Goal: Task Accomplishment & Management: Manage account settings

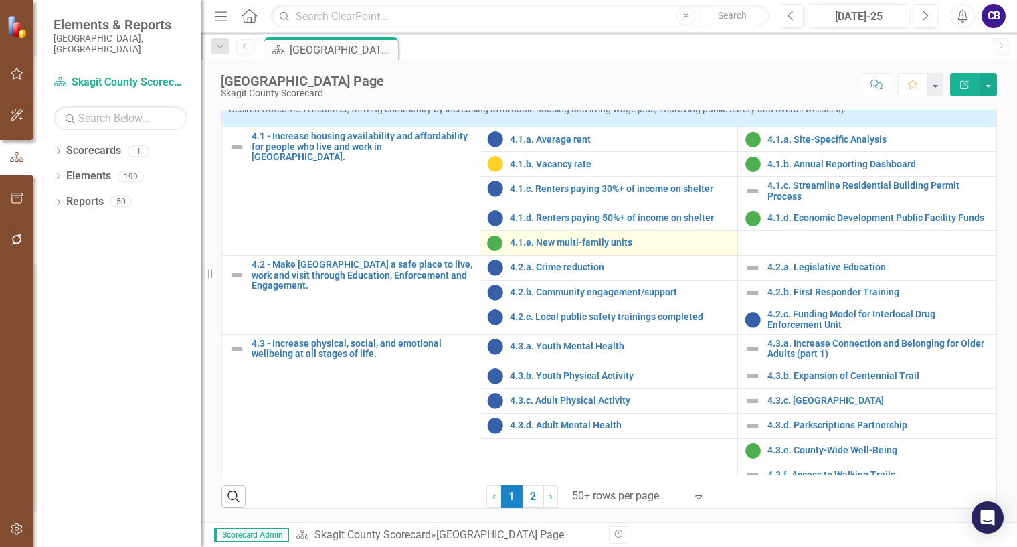
scroll to position [931, 0]
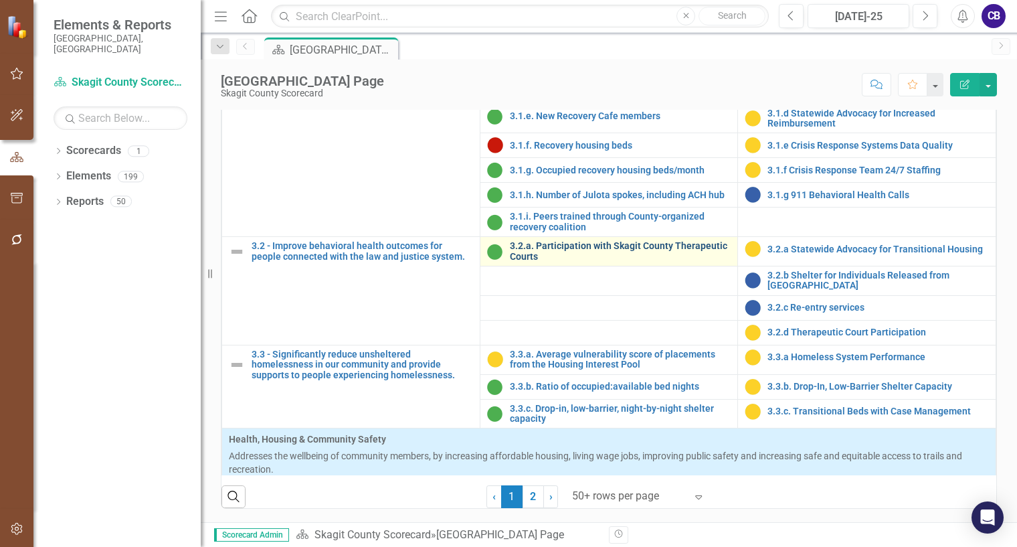
click at [569, 262] on link "3.2.a. Participation with Skagit County Therapeutic Courts" at bounding box center [620, 251] width 221 height 21
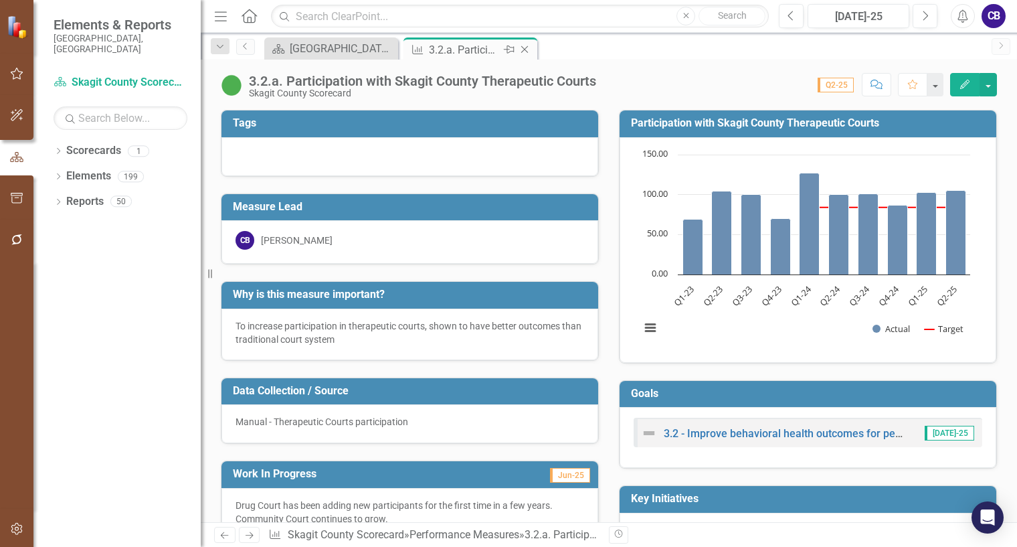
click at [526, 51] on icon "Close" at bounding box center [524, 49] width 13 height 11
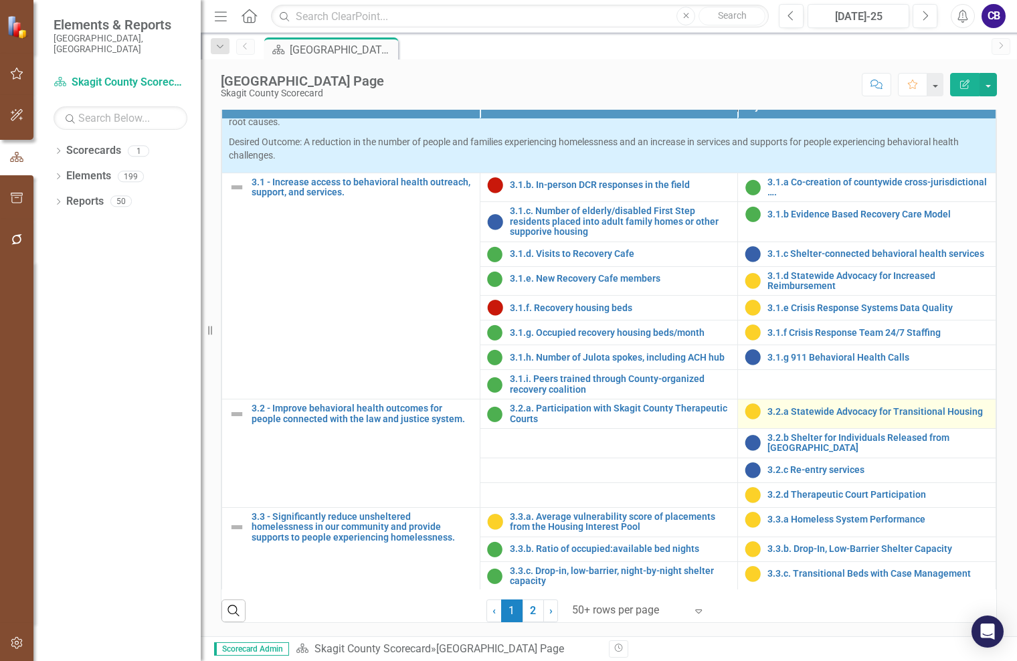
scroll to position [864, 0]
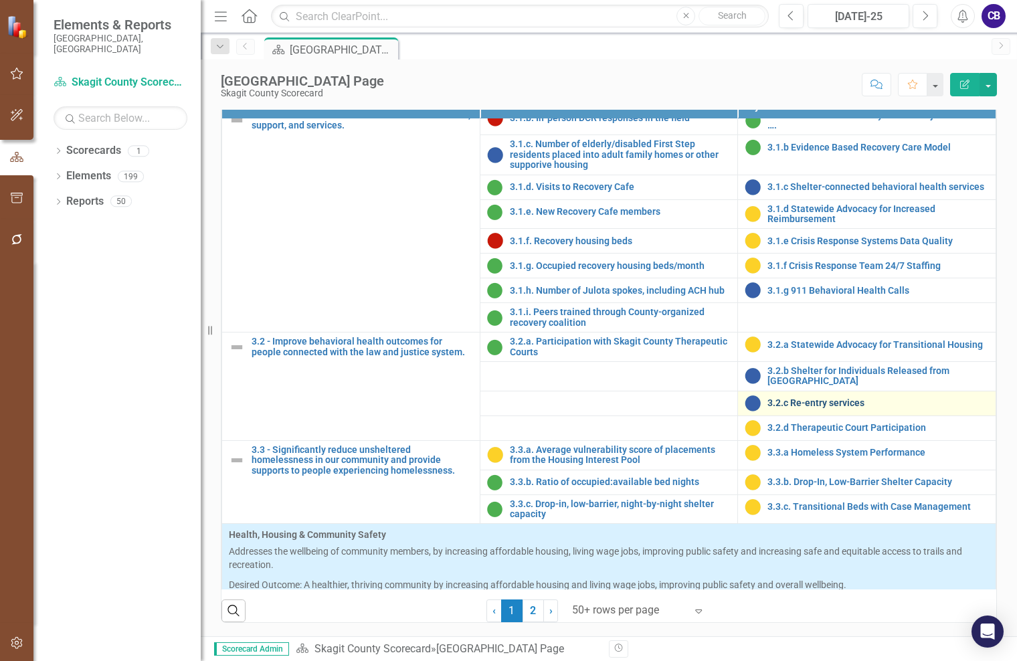
click at [833, 408] on link "3.2.c Re-entry services" at bounding box center [877, 403] width 221 height 10
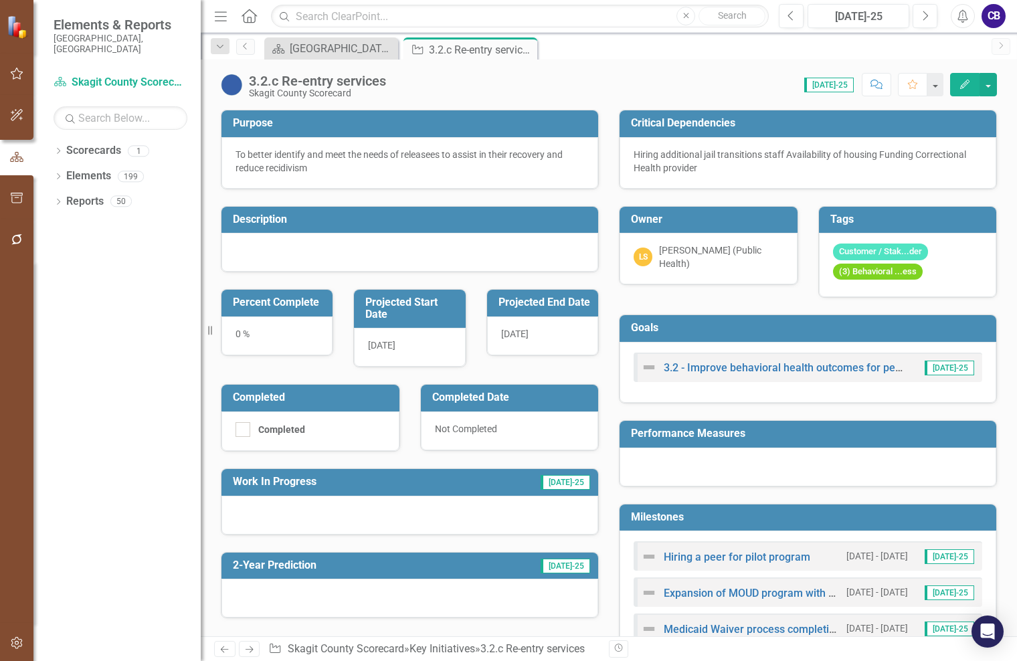
click at [268, 514] on div at bounding box center [409, 515] width 377 height 39
click at [267, 514] on div at bounding box center [409, 515] width 377 height 39
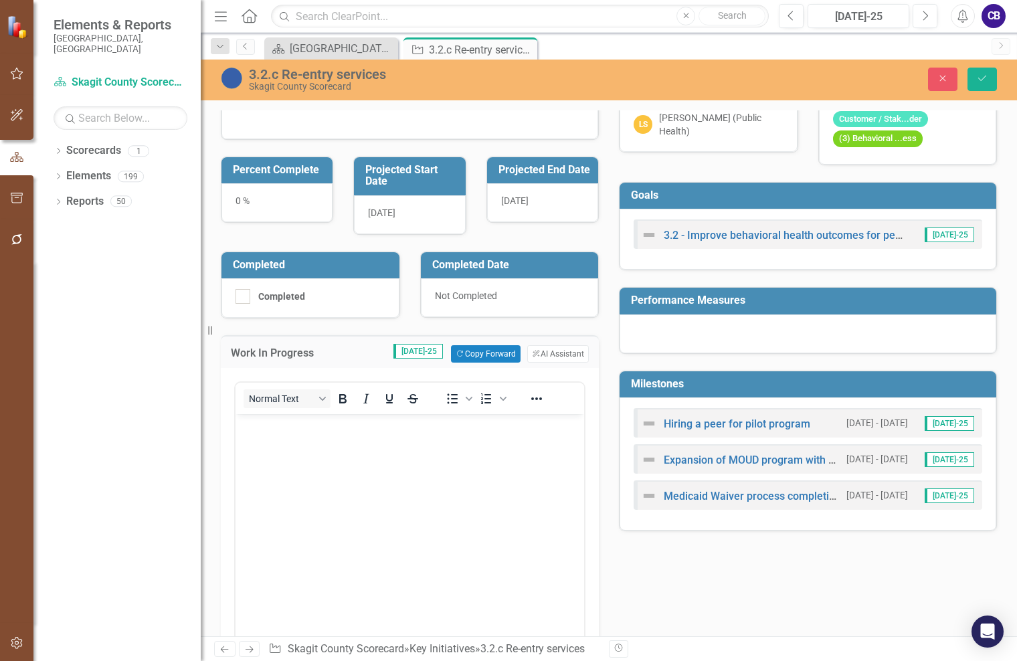
scroll to position [201, 0]
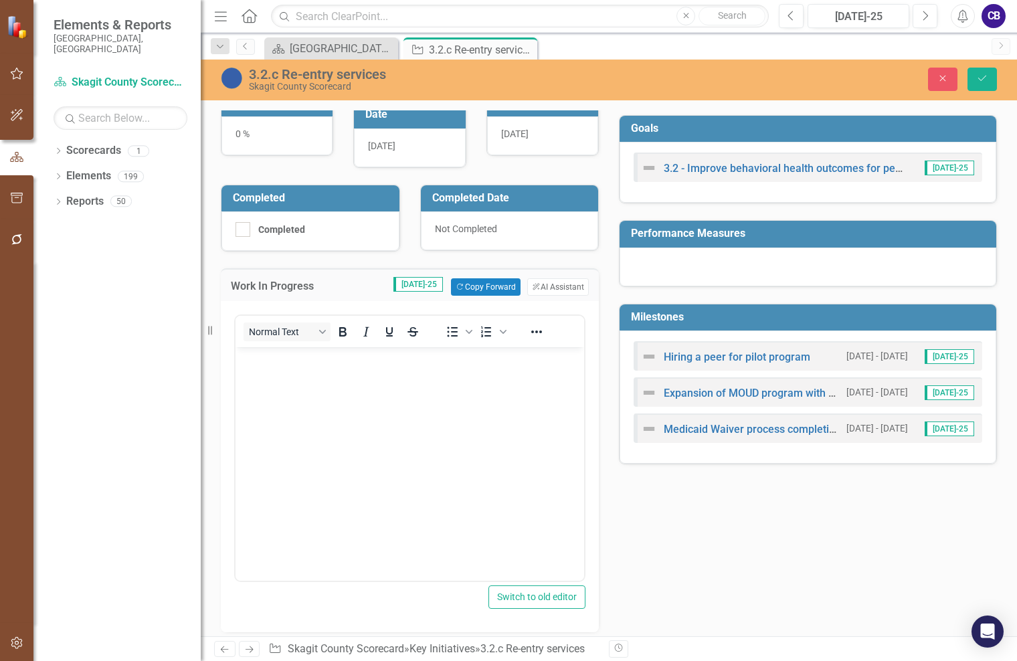
click at [346, 395] on body "Rich Text Area. Press ALT-0 for help." at bounding box center [409, 447] width 349 height 201
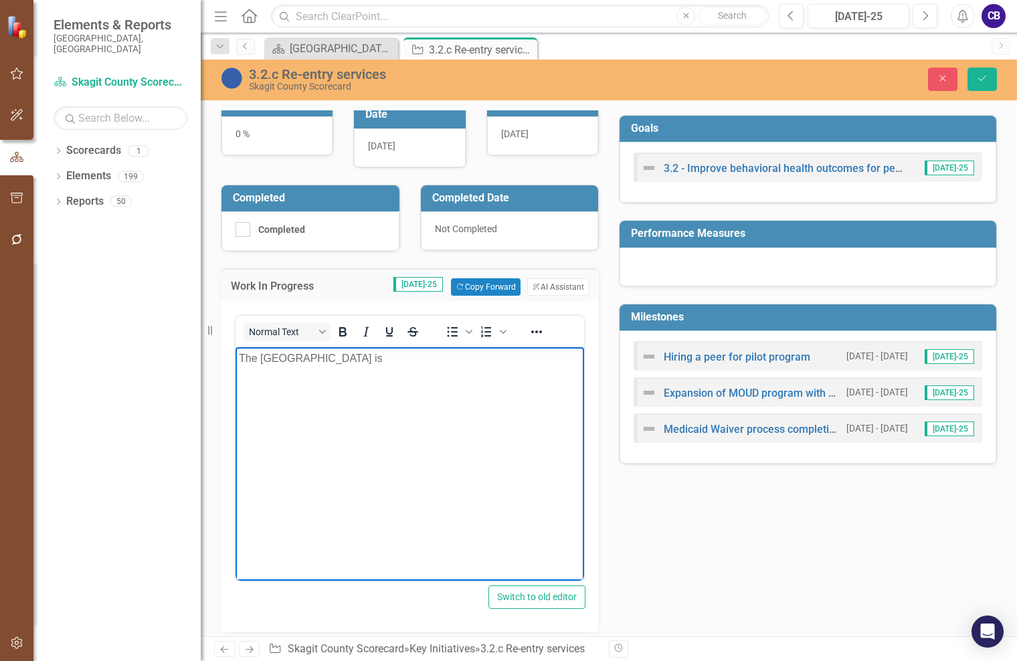
click at [492, 363] on p "The [GEOGRAPHIC_DATA] is" at bounding box center [410, 359] width 342 height 16
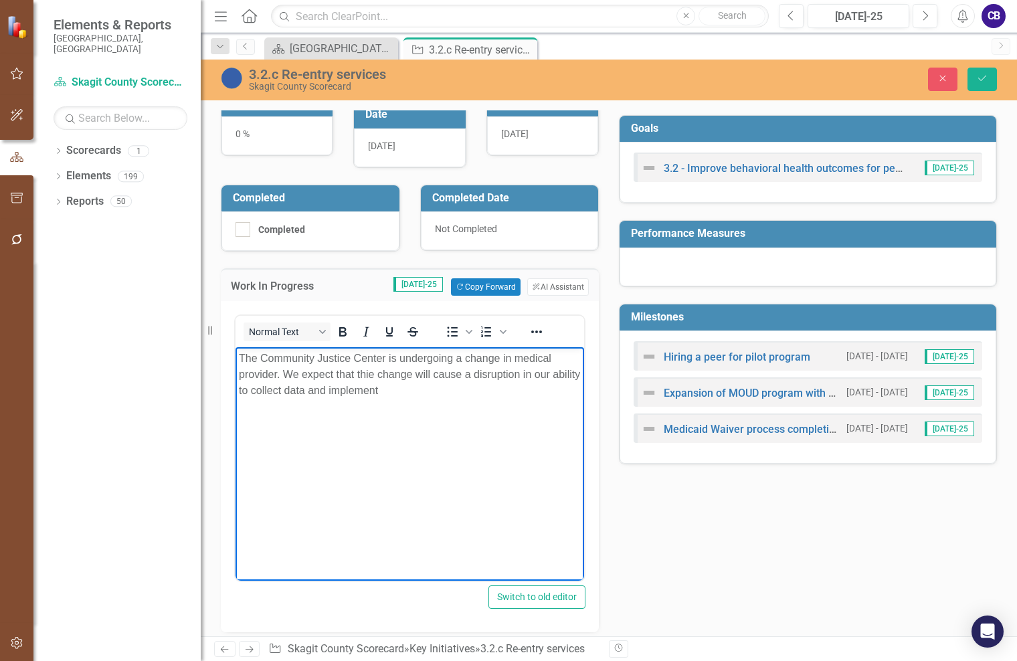
drag, startPoint x: 368, startPoint y: 371, endPoint x: 512, endPoint y: 373, distance: 143.8
click at [375, 370] on p "The Community Justice Center is undergoing a change in medical provider. We exp…" at bounding box center [410, 375] width 342 height 48
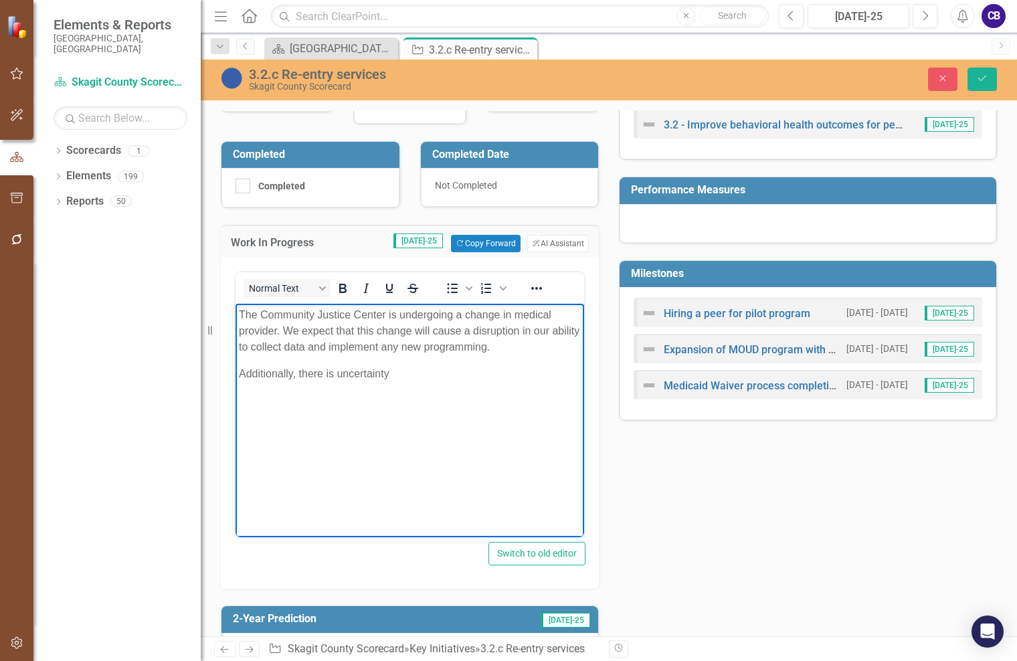
scroll to position [268, 0]
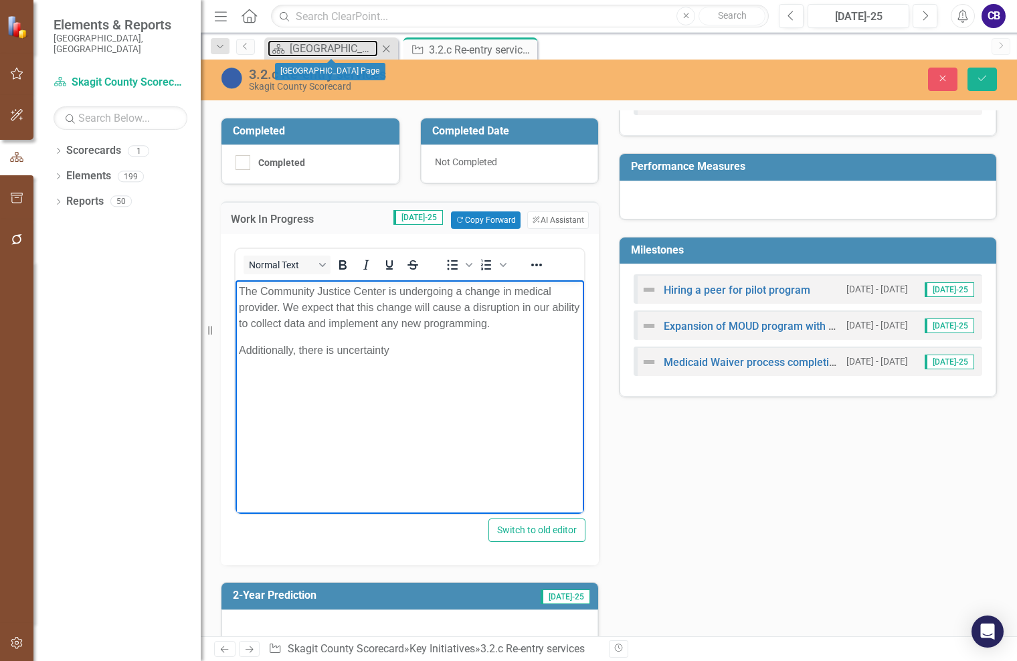
click at [333, 39] on div "Scorecard [GEOGRAPHIC_DATA] Page Close" at bounding box center [331, 48] width 134 height 22
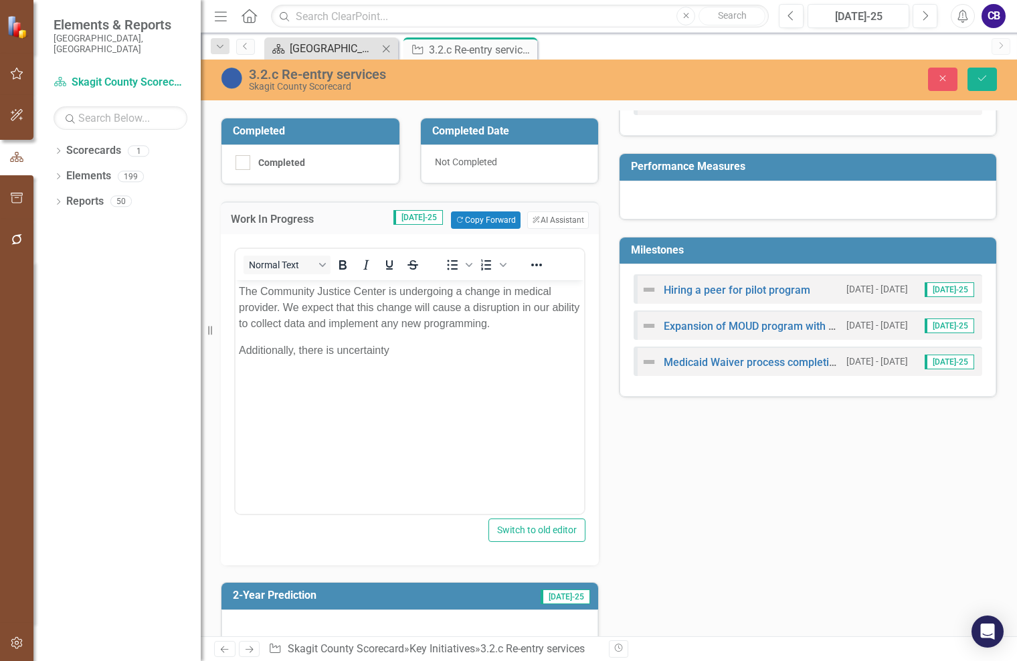
click at [354, 47] on div "[GEOGRAPHIC_DATA] Page" at bounding box center [334, 48] width 88 height 17
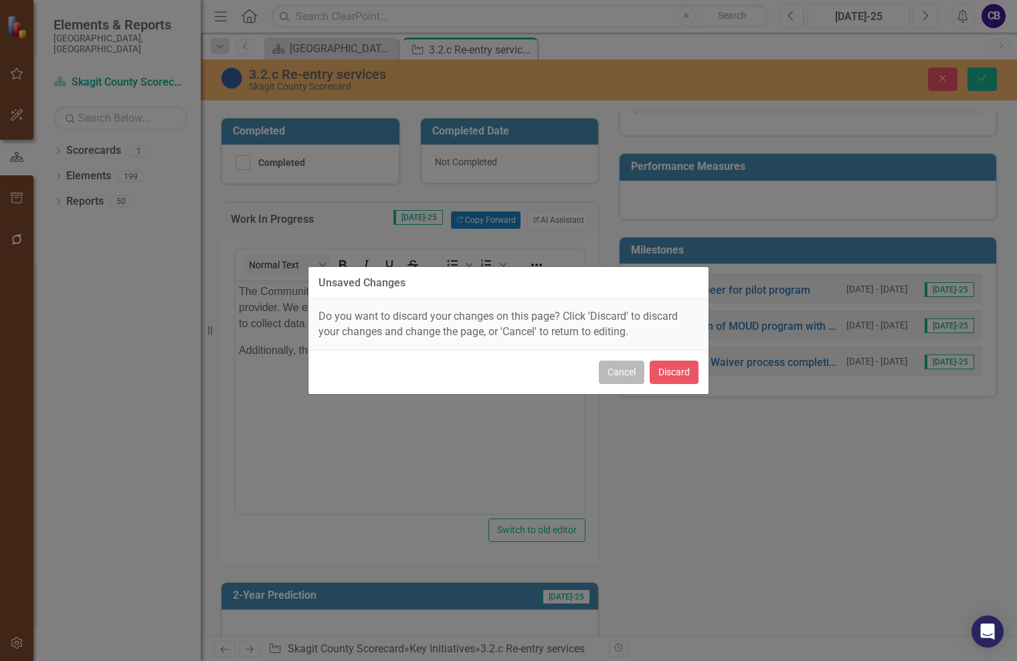
click at [639, 373] on button "Cancel" at bounding box center [621, 372] width 45 height 23
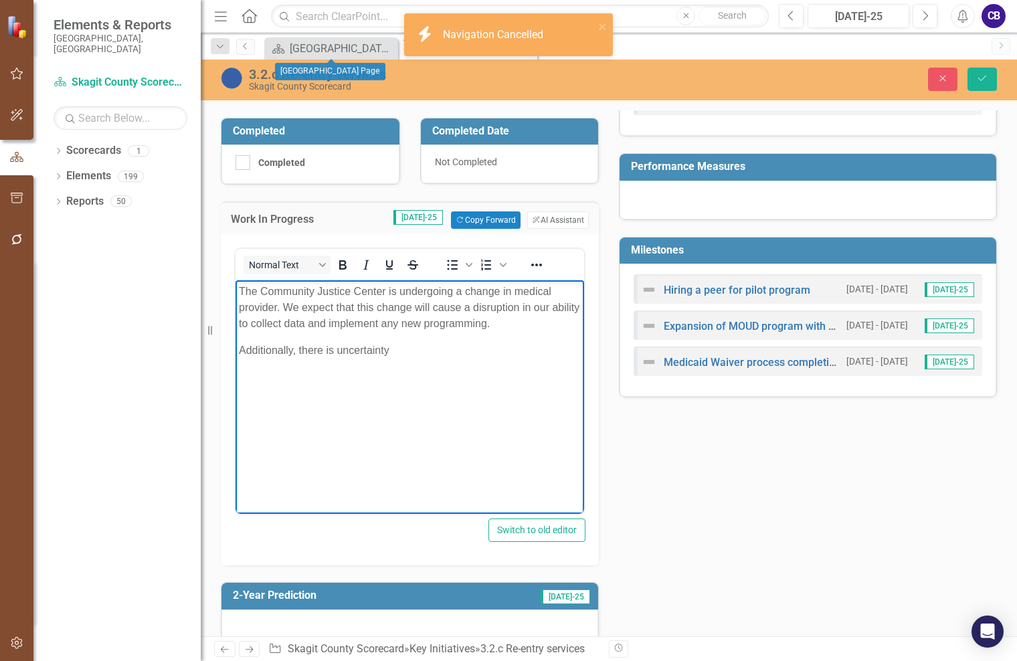
drag, startPoint x: 490, startPoint y: 365, endPoint x: 482, endPoint y: 363, distance: 8.3
click at [488, 365] on body "The Community Justice Center is undergoing a change in medical provider. We exp…" at bounding box center [409, 380] width 349 height 201
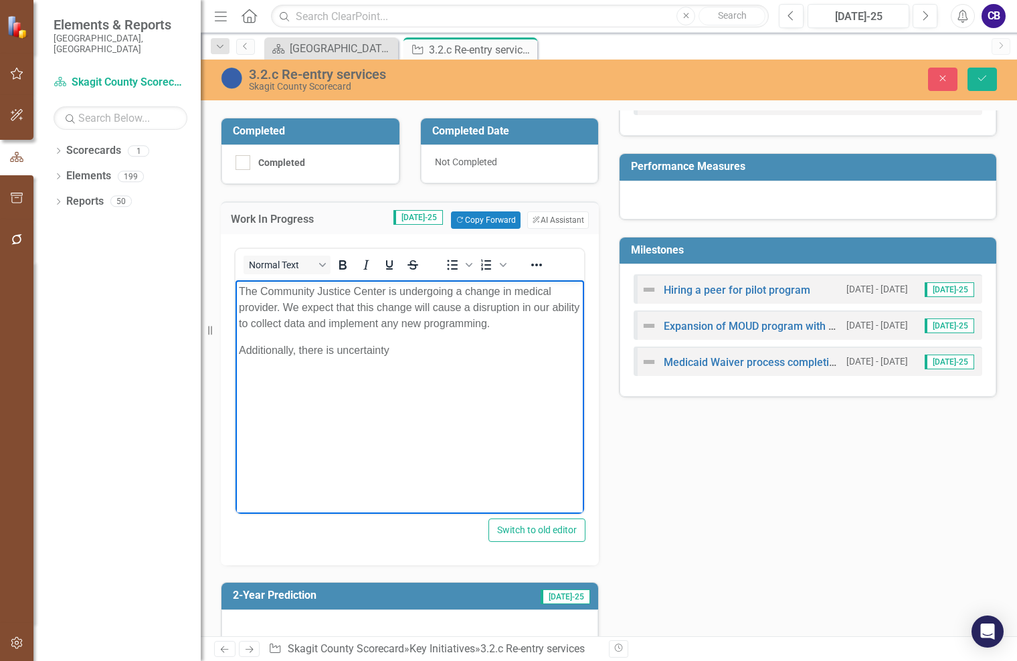
drag, startPoint x: 435, startPoint y: 378, endPoint x: 290, endPoint y: 327, distance: 153.2
click at [290, 327] on body "The Community Justice Center is undergoing a change in medical provider. We exp…" at bounding box center [409, 380] width 349 height 201
click at [403, 349] on p "Additionally, there is uncertainty" at bounding box center [410, 350] width 342 height 16
drag, startPoint x: 393, startPoint y: 339, endPoint x: 399, endPoint y: 351, distance: 12.9
click at [392, 339] on body "The Community Justice Center is undergoing a change in medical provider. We exp…" at bounding box center [409, 380] width 349 height 201
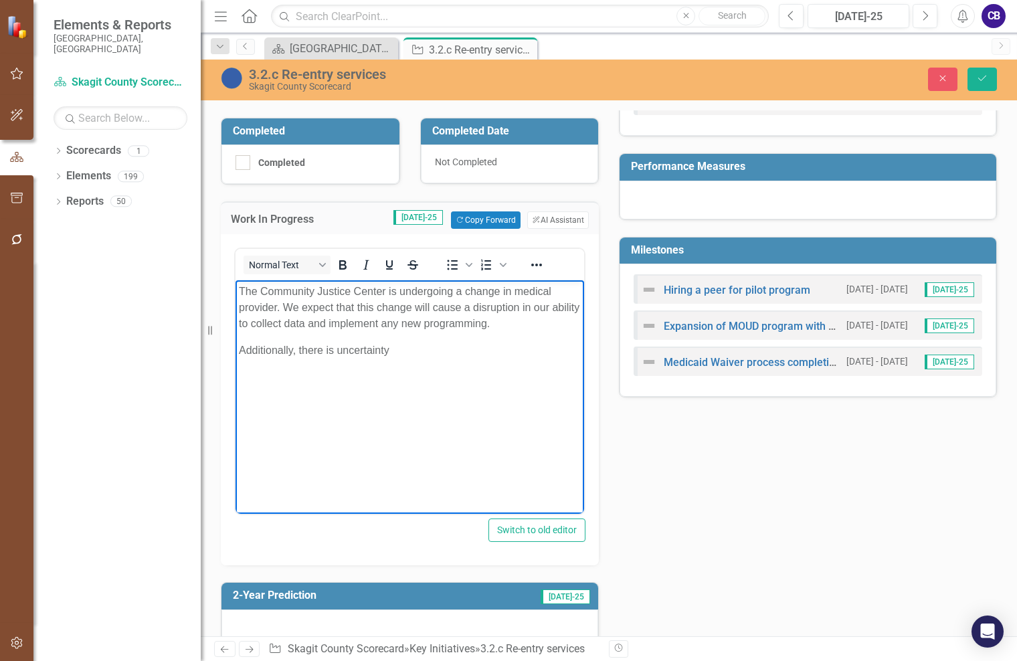
click at [420, 385] on body "The Community Justice Center is undergoing a change in medical provider. We exp…" at bounding box center [409, 380] width 349 height 201
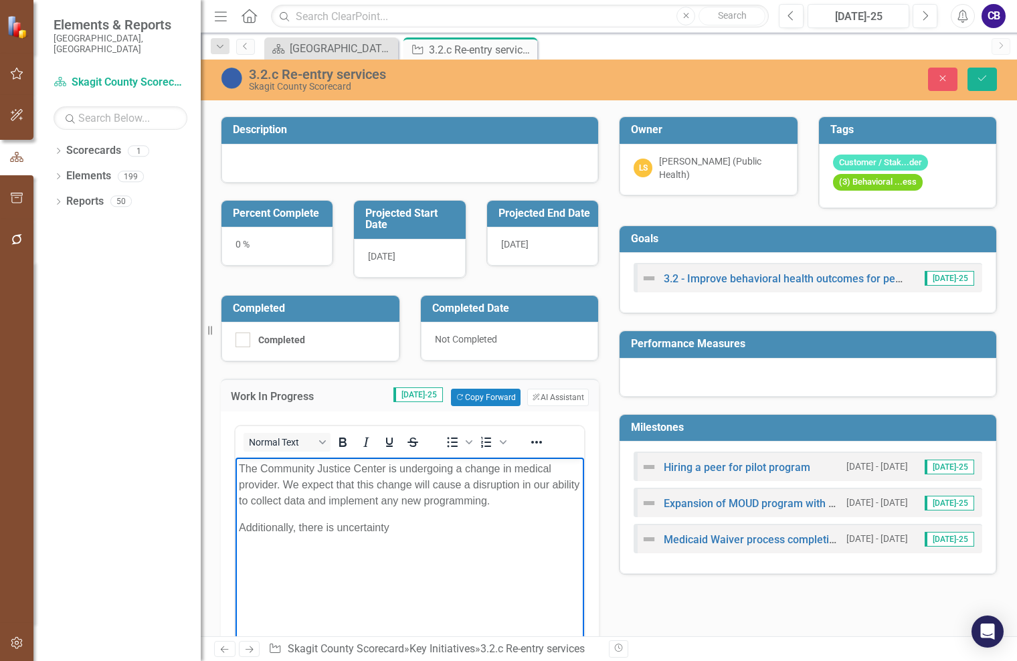
scroll to position [67, 0]
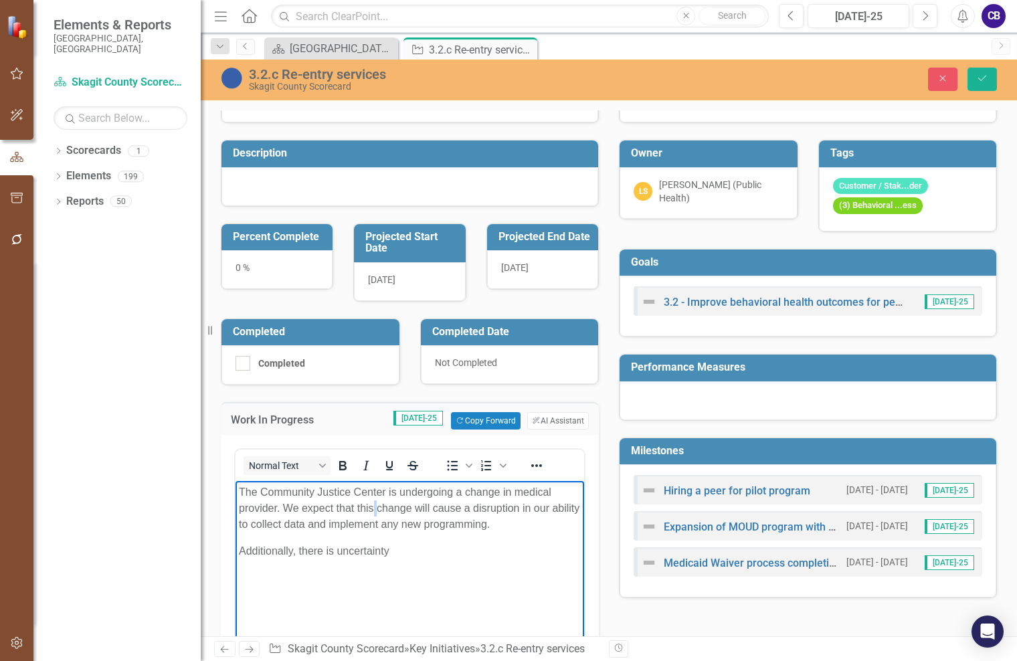
drag, startPoint x: 375, startPoint y: 513, endPoint x: 389, endPoint y: 509, distance: 14.6
click at [381, 510] on p "The Community Justice Center is undergoing a change in medical provider. We exp…" at bounding box center [410, 508] width 342 height 48
click at [405, 546] on p "Additionally, there is uncertainty" at bounding box center [410, 551] width 342 height 16
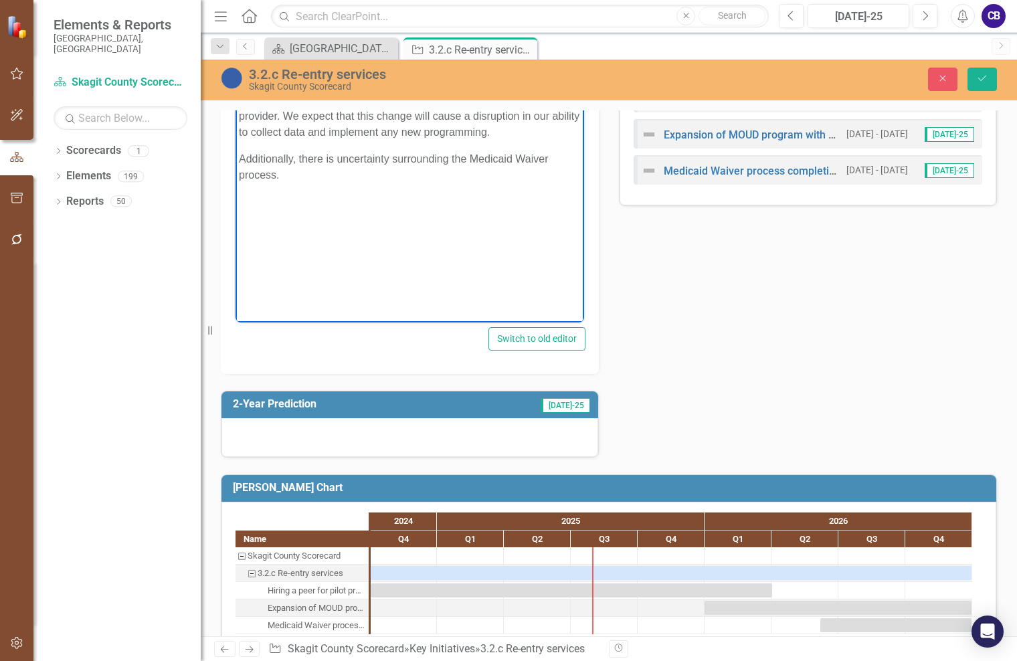
scroll to position [468, 0]
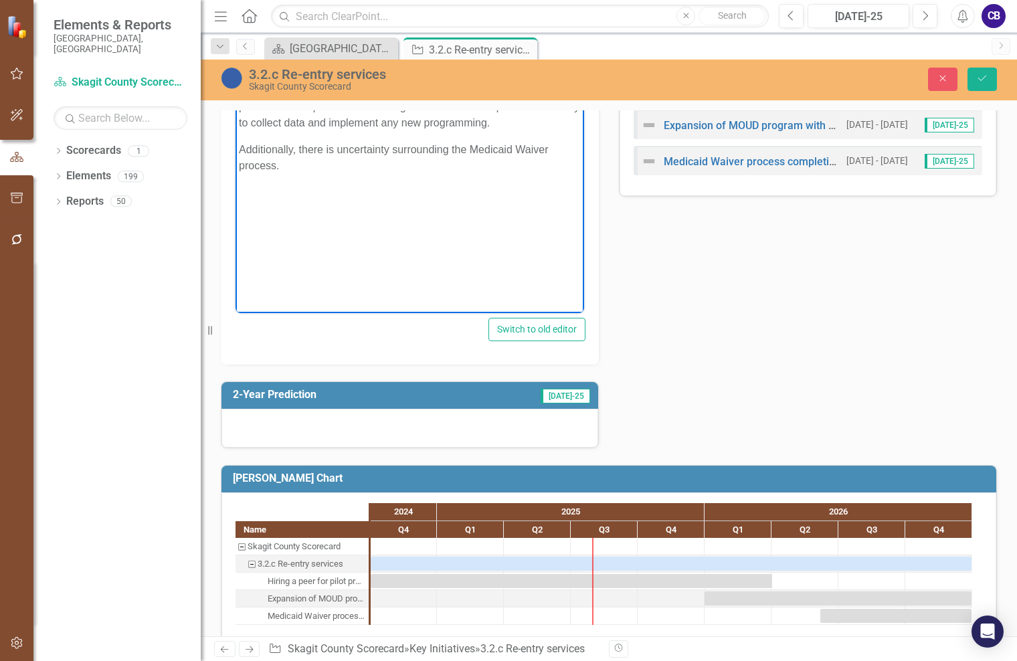
click at [388, 432] on div at bounding box center [409, 428] width 377 height 39
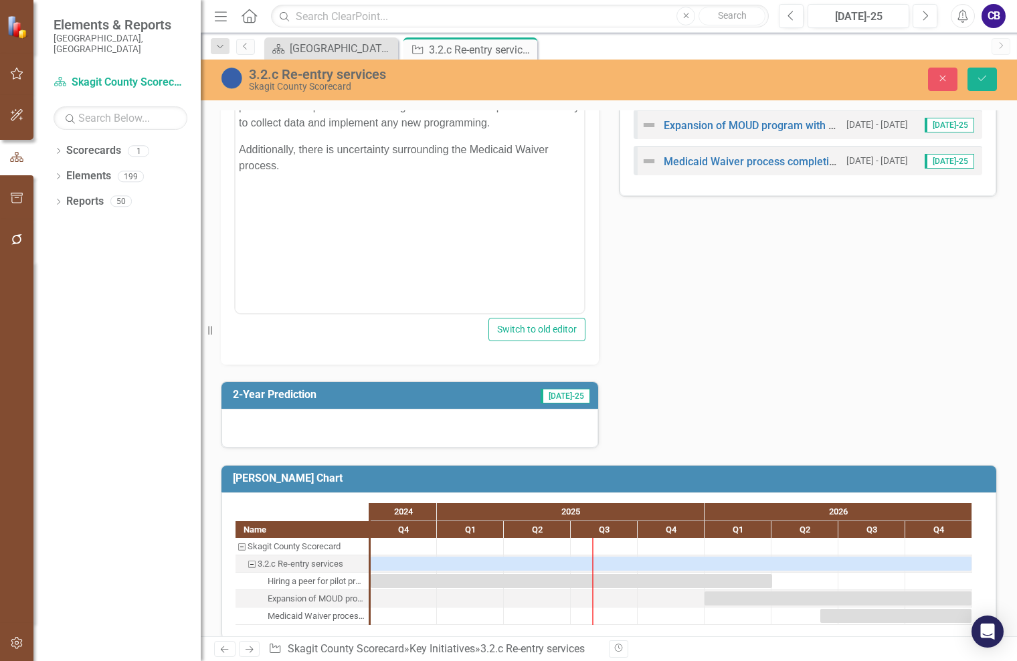
click at [389, 433] on div at bounding box center [409, 428] width 377 height 39
click at [971, 84] on button "Save" at bounding box center [981, 79] width 29 height 23
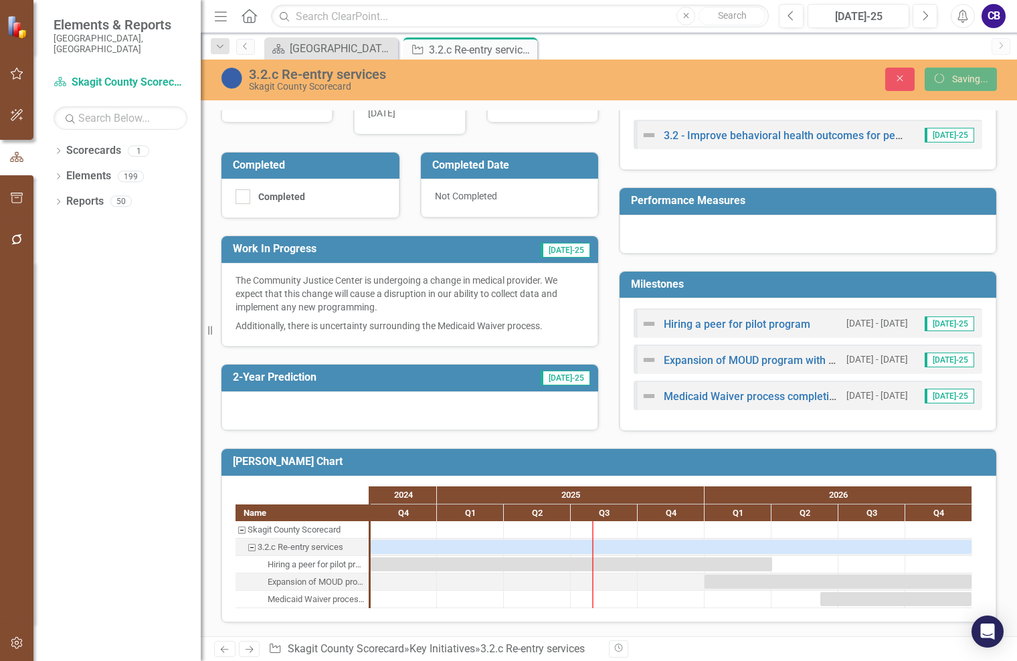
scroll to position [235, 0]
drag, startPoint x: 343, startPoint y: 390, endPoint x: 326, endPoint y: 394, distance: 17.2
click at [328, 392] on div at bounding box center [409, 410] width 377 height 39
click at [328, 405] on div at bounding box center [409, 410] width 377 height 39
click at [330, 407] on div at bounding box center [409, 410] width 377 height 39
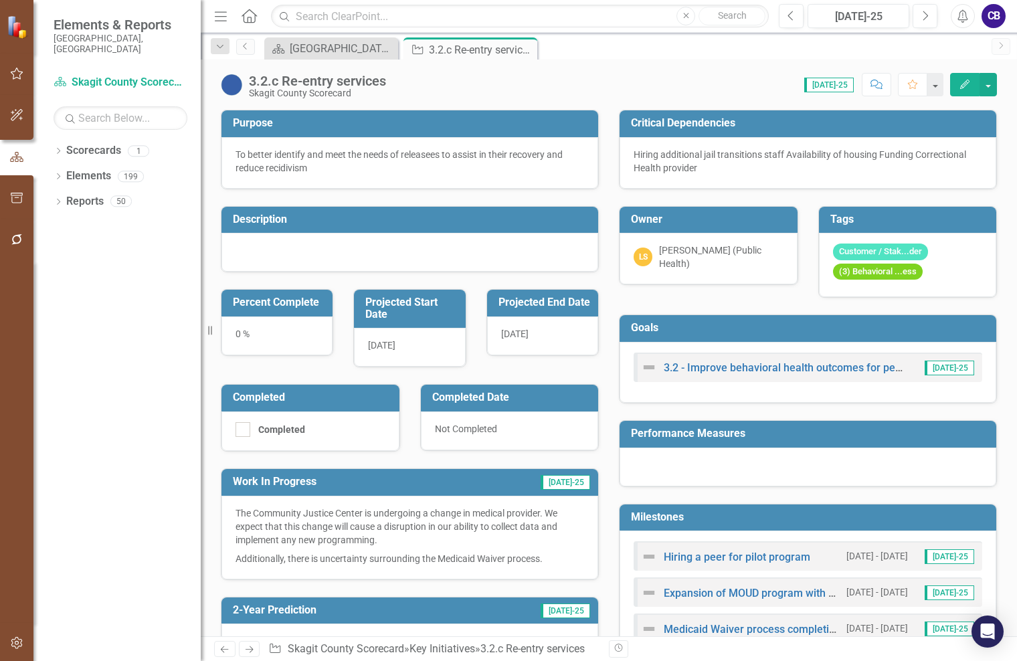
scroll to position [234, 0]
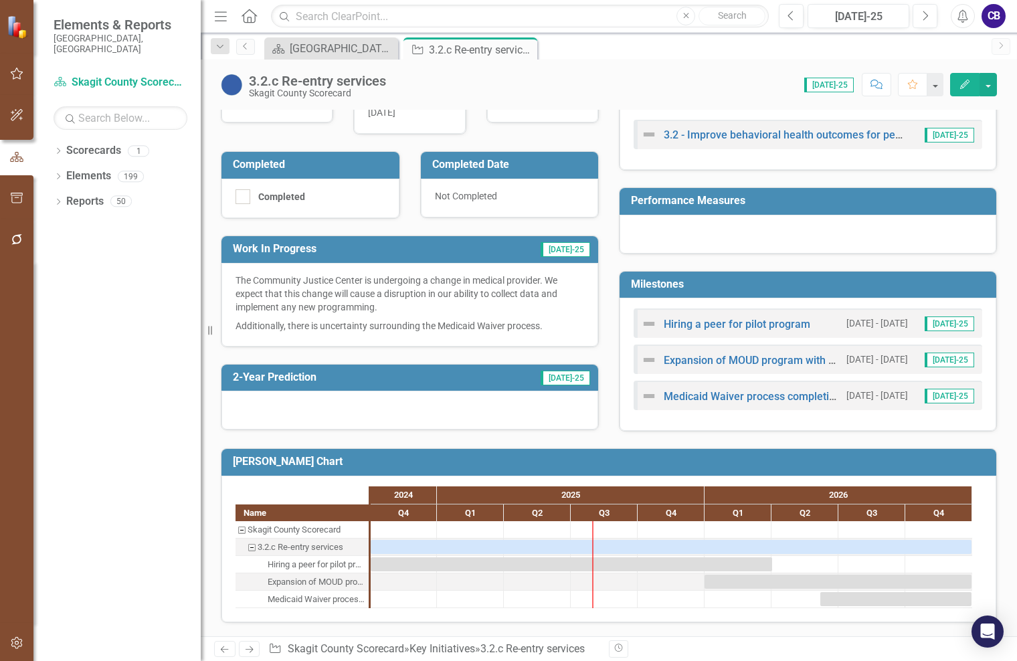
click at [359, 395] on div at bounding box center [409, 410] width 377 height 39
click at [362, 397] on div at bounding box center [409, 410] width 377 height 39
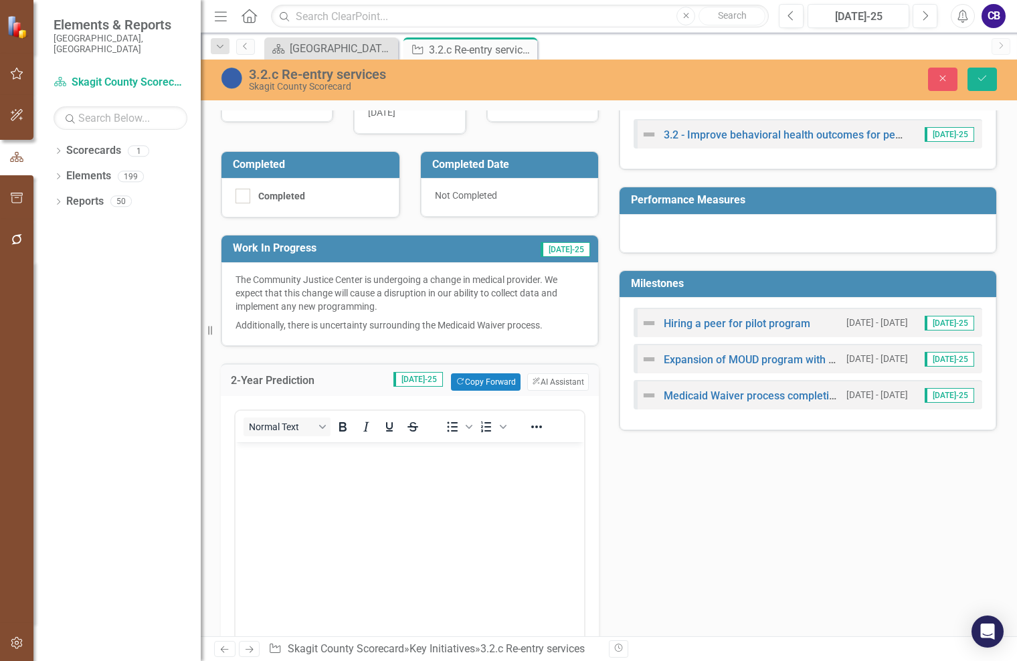
scroll to position [0, 0]
click at [311, 455] on p "Rich Text Area. Press ALT-0 for help." at bounding box center [410, 454] width 342 height 16
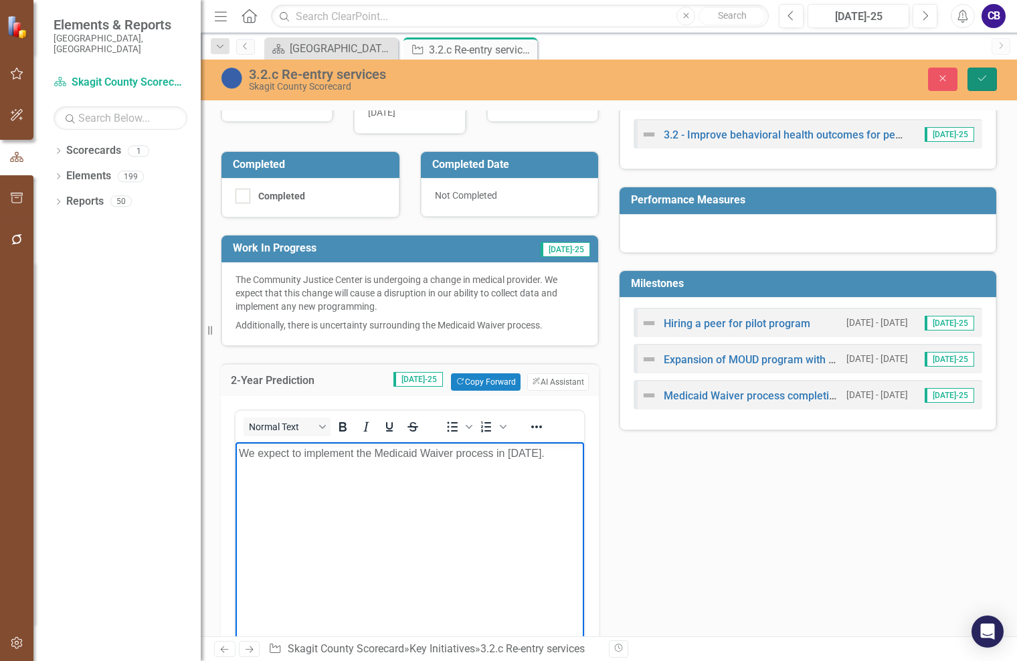
click at [985, 84] on button "Save" at bounding box center [981, 79] width 29 height 23
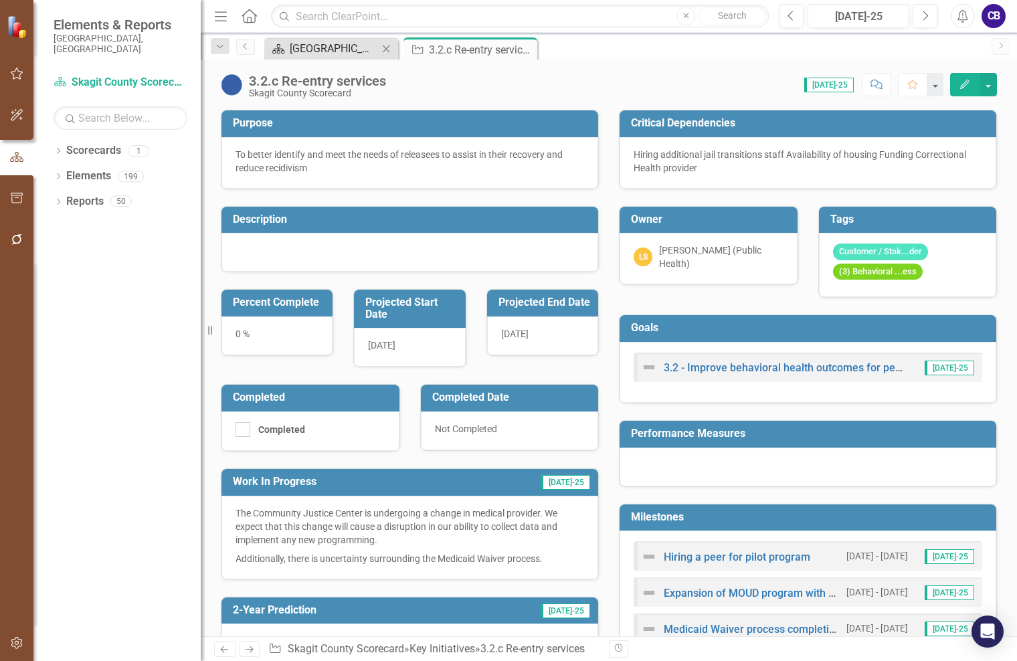
click at [331, 43] on div "[GEOGRAPHIC_DATA] Page" at bounding box center [334, 48] width 88 height 17
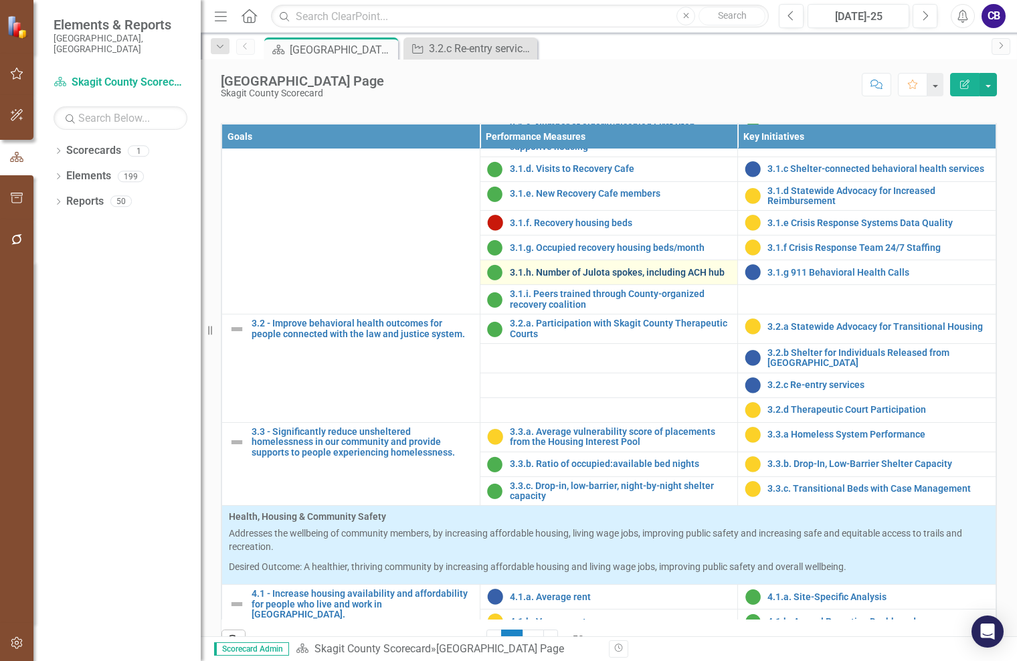
scroll to position [846, 0]
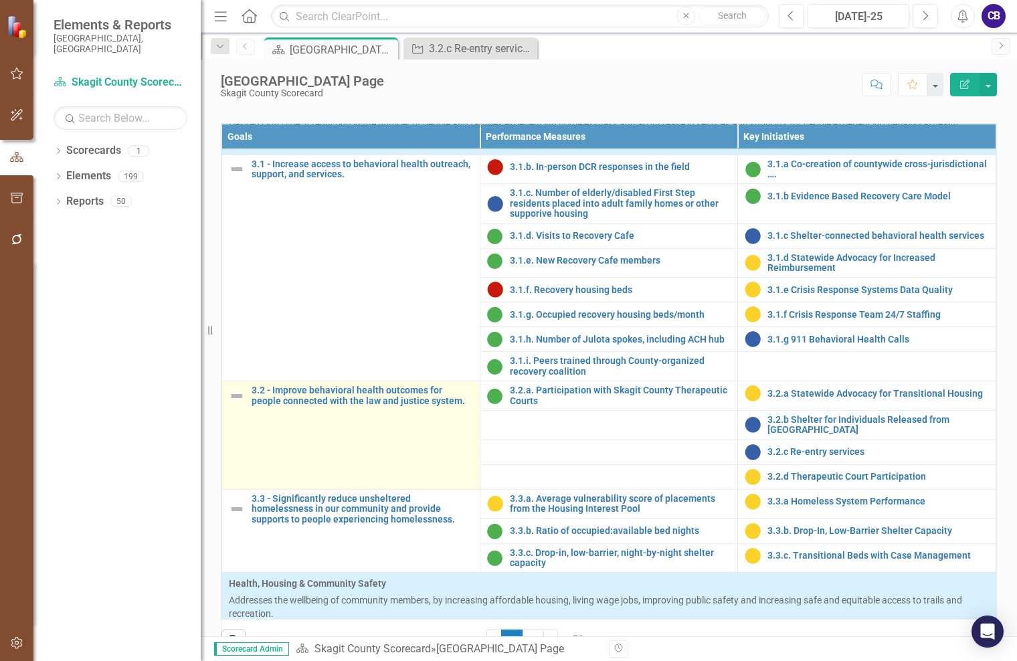
click at [441, 490] on td "3.2 - Improve behavioral health outcomes for people connected with the law and …" at bounding box center [351, 435] width 258 height 108
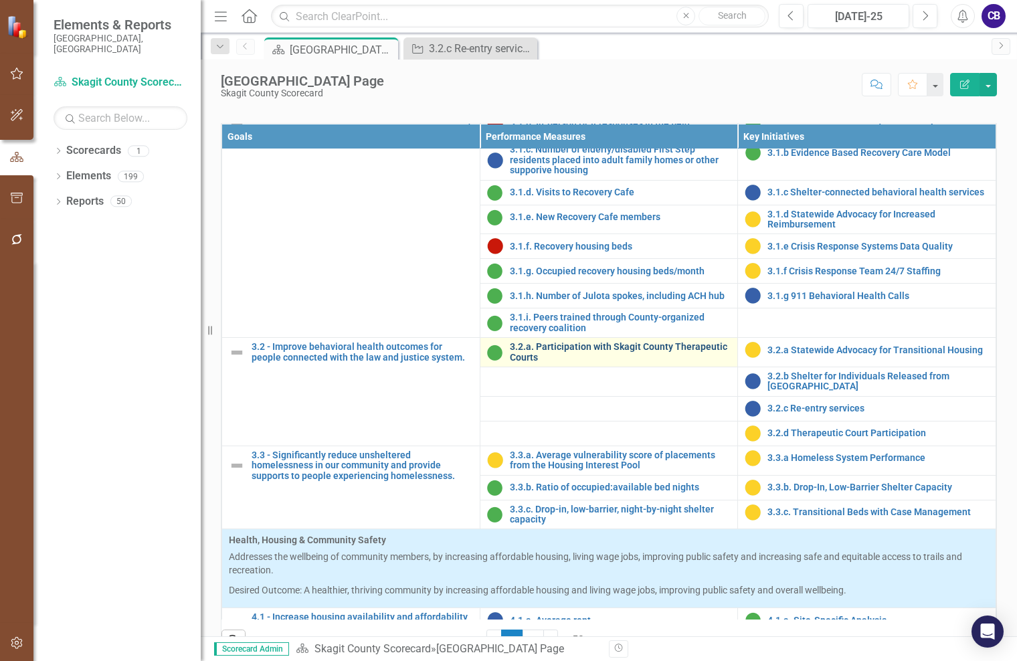
scroll to position [912, 0]
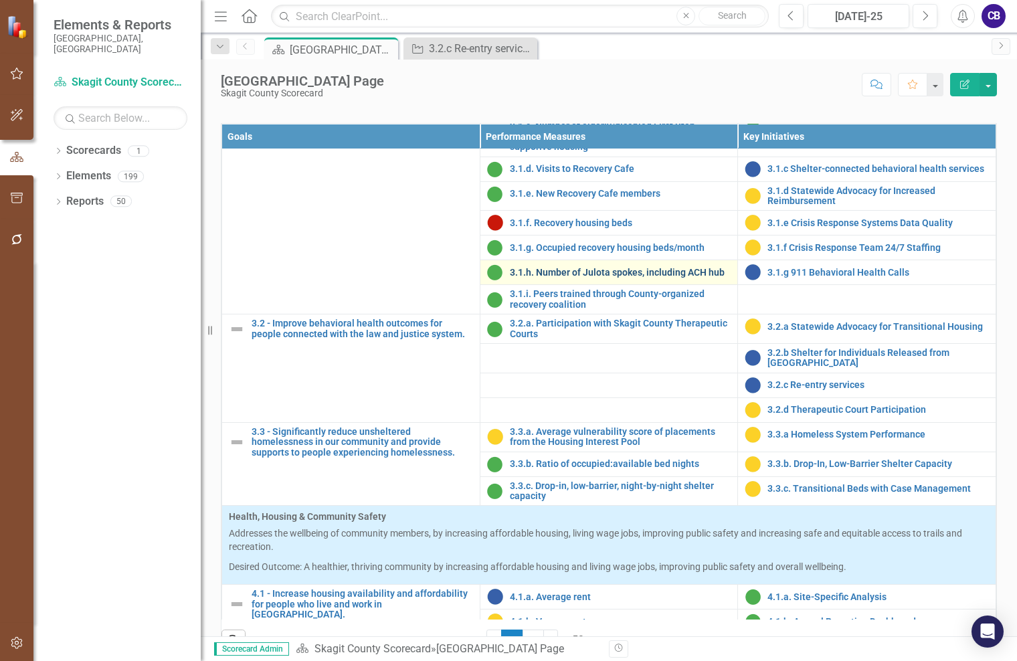
click at [593, 278] on link "3.1.h. Number of Julota spokes, including ACH hub" at bounding box center [620, 273] width 221 height 10
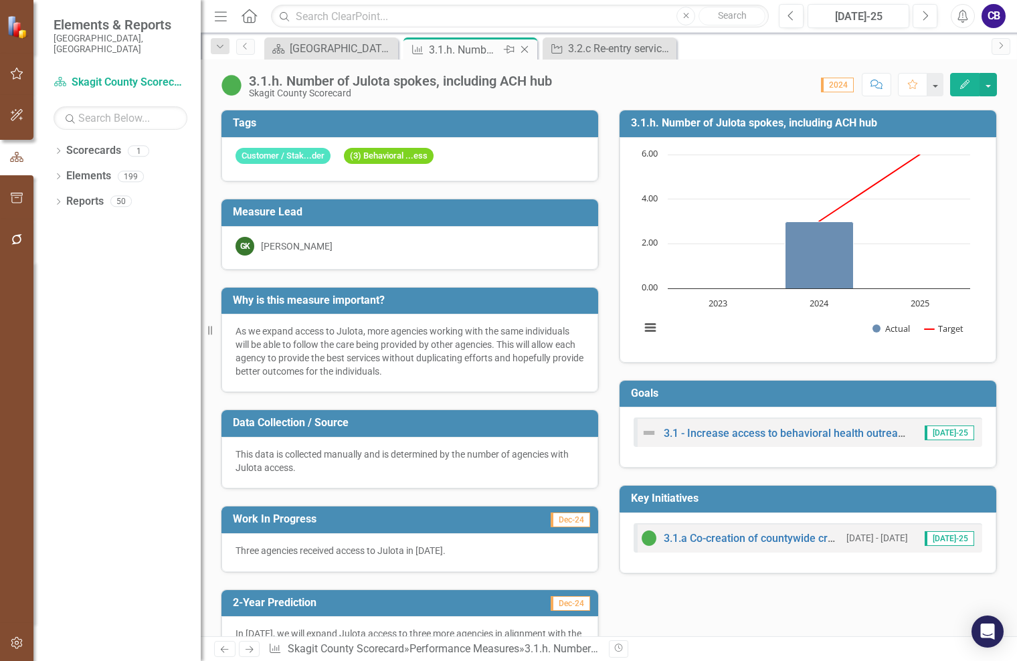
click at [531, 51] on icon "Close" at bounding box center [524, 49] width 13 height 11
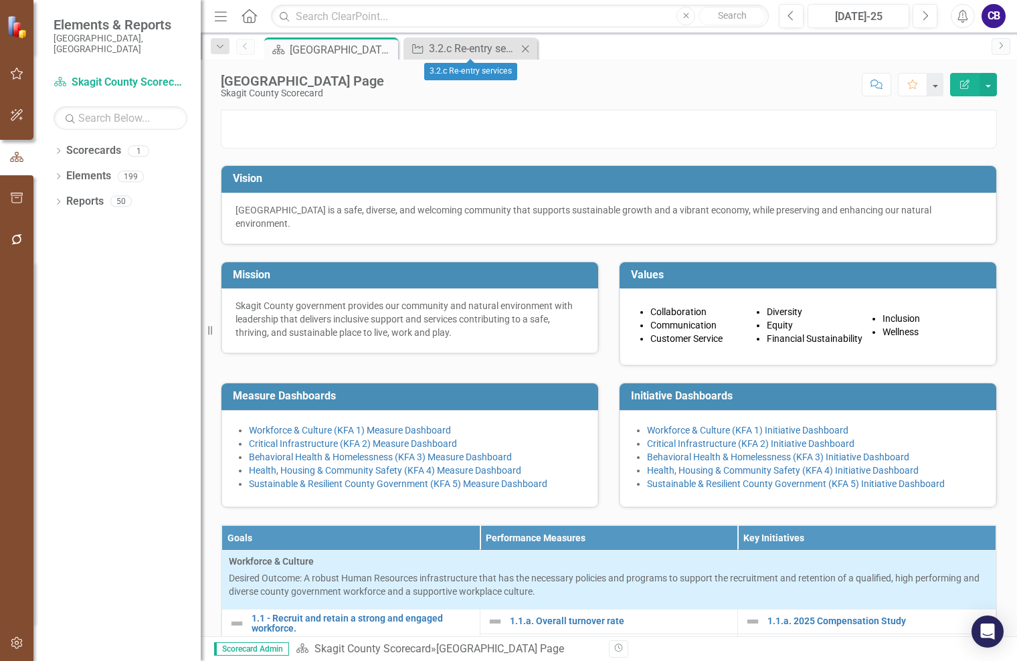
click at [530, 51] on icon "Close" at bounding box center [524, 48] width 13 height 11
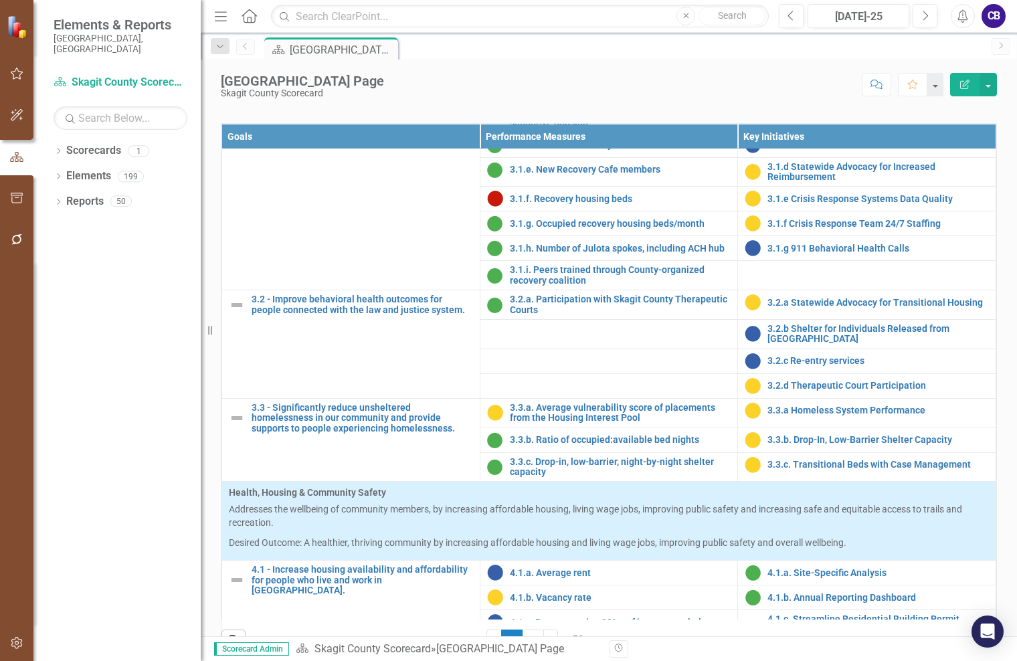
scroll to position [1003, 0]
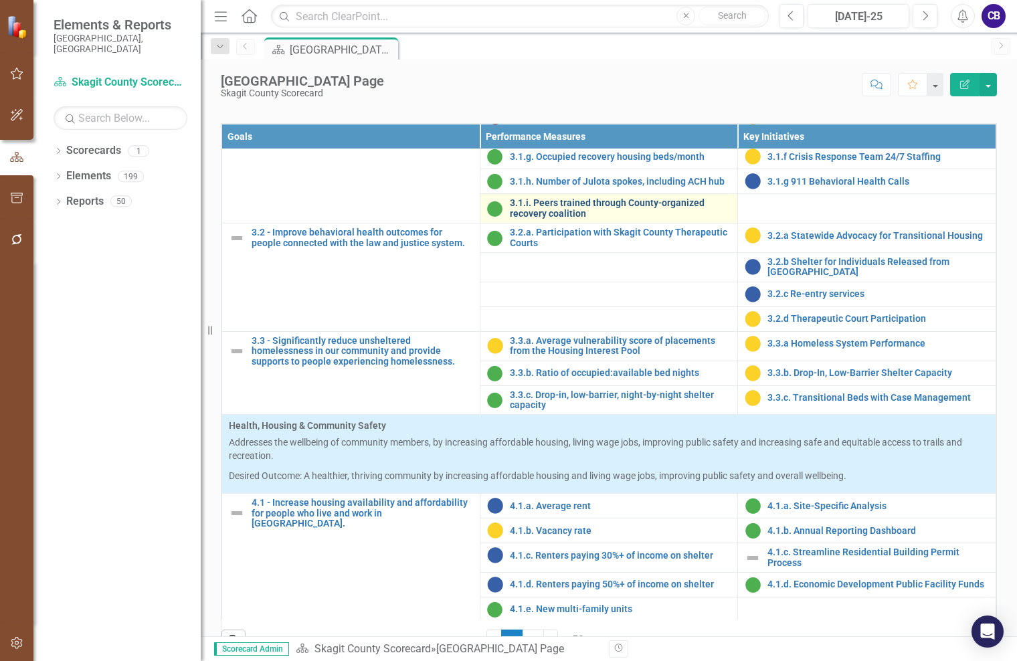
click at [615, 219] on link "3.1.i. Peers trained through County-organized recovery coalition" at bounding box center [620, 208] width 221 height 21
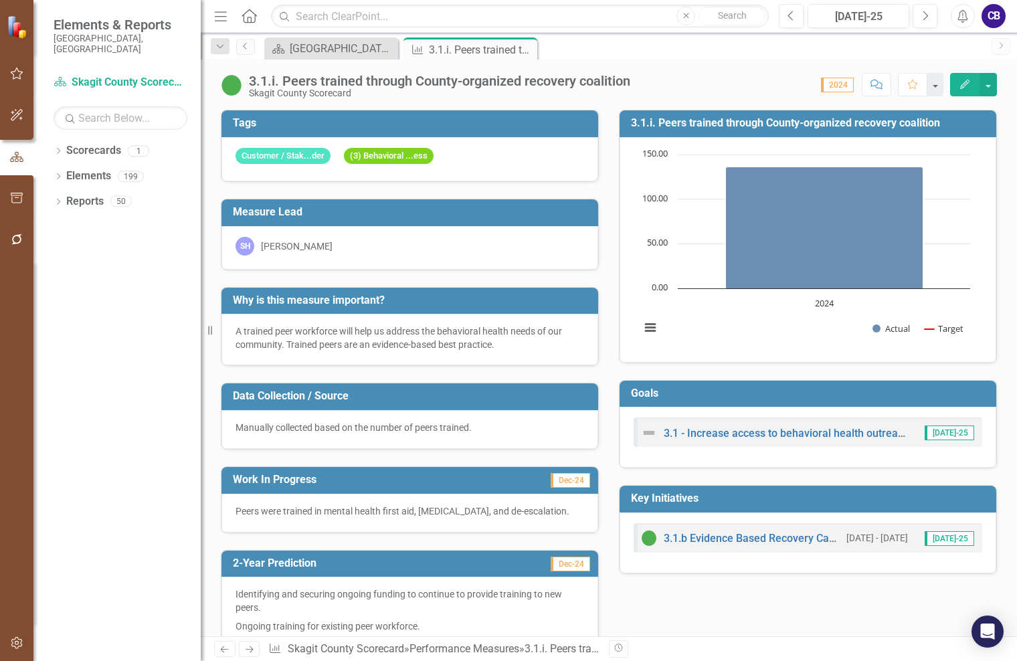
click at [0, 0] on icon "Close" at bounding box center [0, 0] width 0 height 0
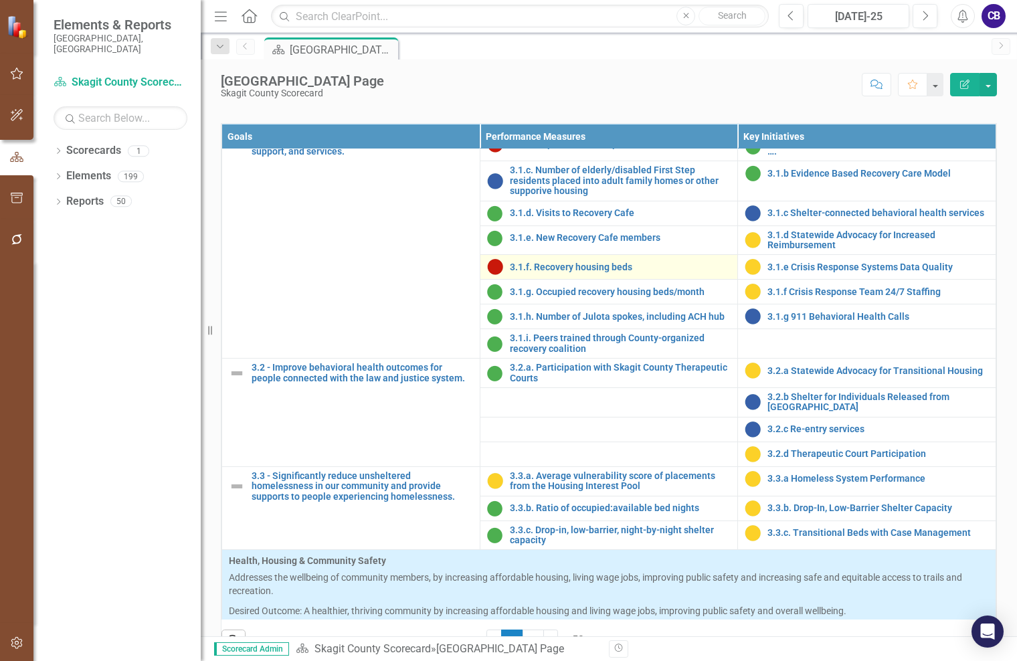
scroll to position [870, 0]
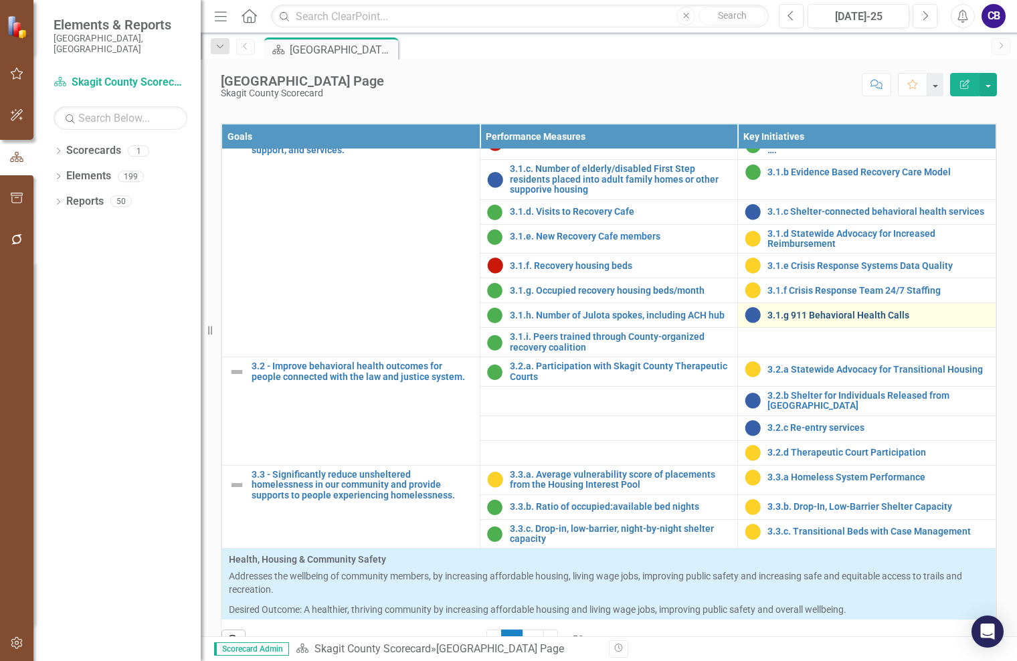
click at [803, 320] on link "3.1.g 911 Behavioral Health Calls" at bounding box center [877, 315] width 221 height 10
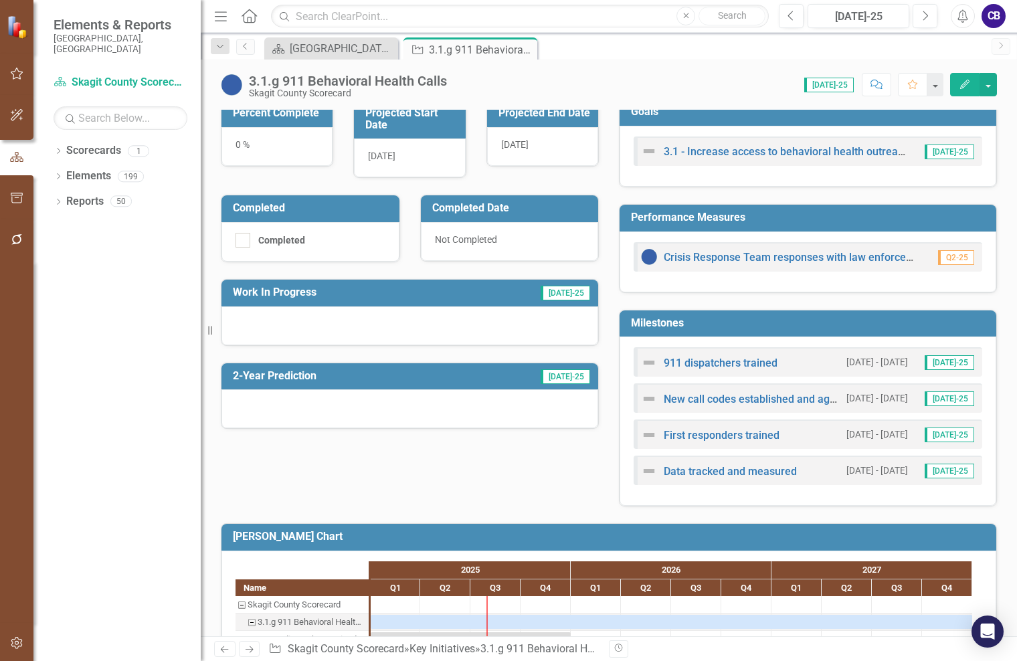
scroll to position [310, 0]
